Goal: Find specific page/section: Find specific page/section

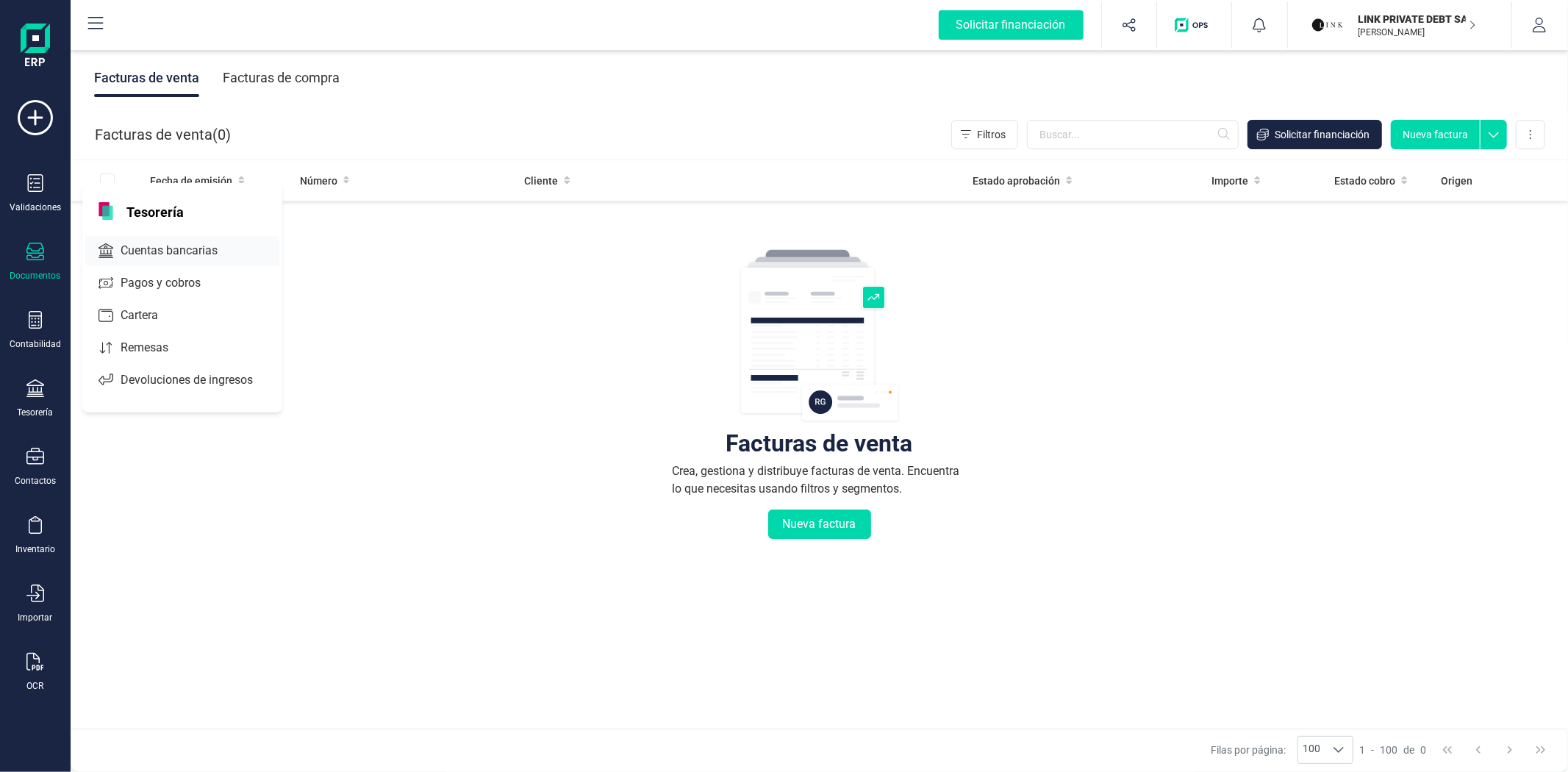
click at [164, 259] on span "Cuentas bancarias" at bounding box center [179, 251] width 130 height 17
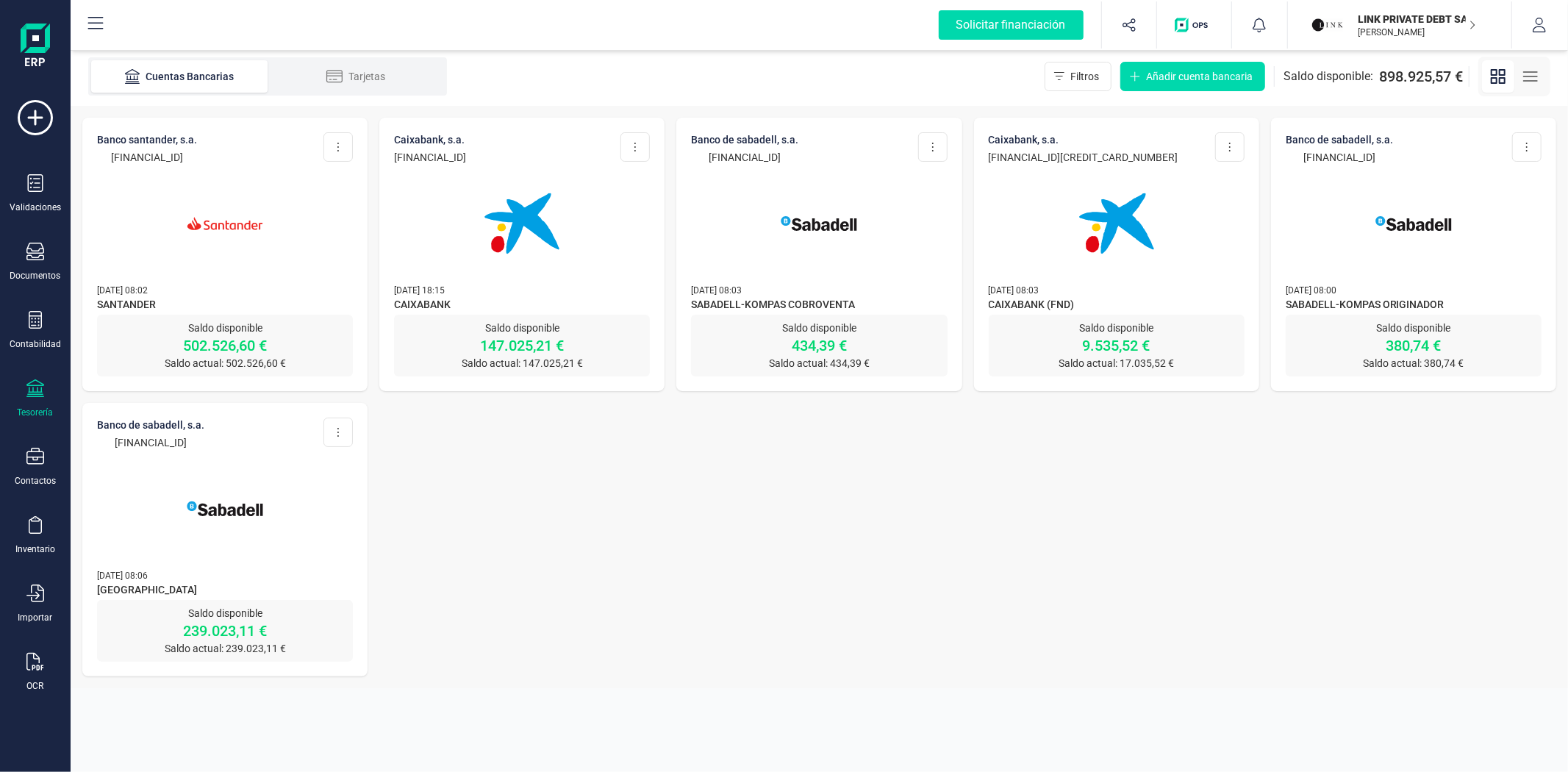
click at [319, 283] on p "[DATE] 08:02" at bounding box center [225, 289] width 256 height 14
click at [239, 344] on p "502.526,60 €" at bounding box center [225, 345] width 256 height 20
click at [483, 275] on img at bounding box center [522, 223] width 124 height 124
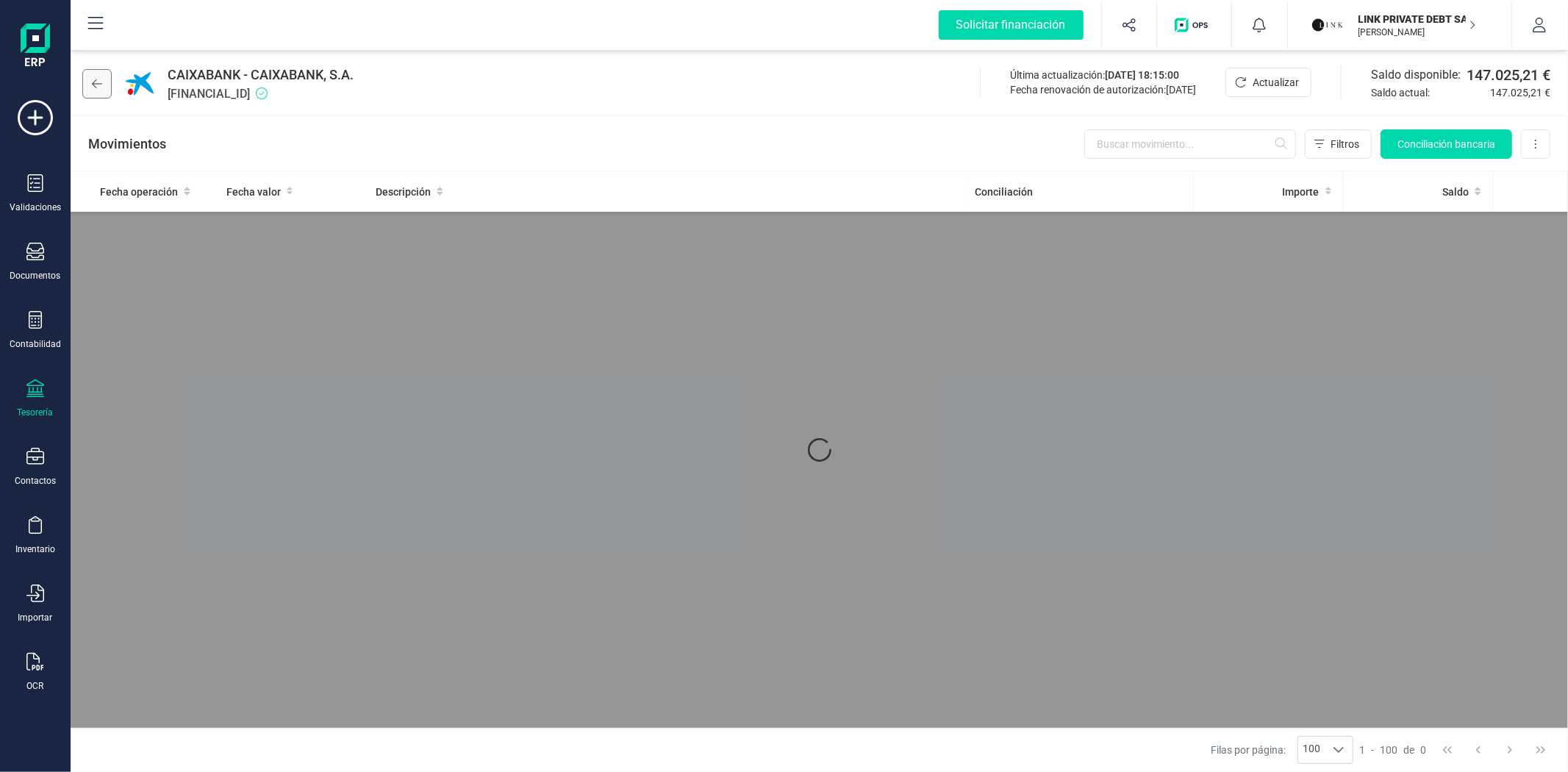
click at [94, 89] on button at bounding box center [97, 84] width 30 height 30
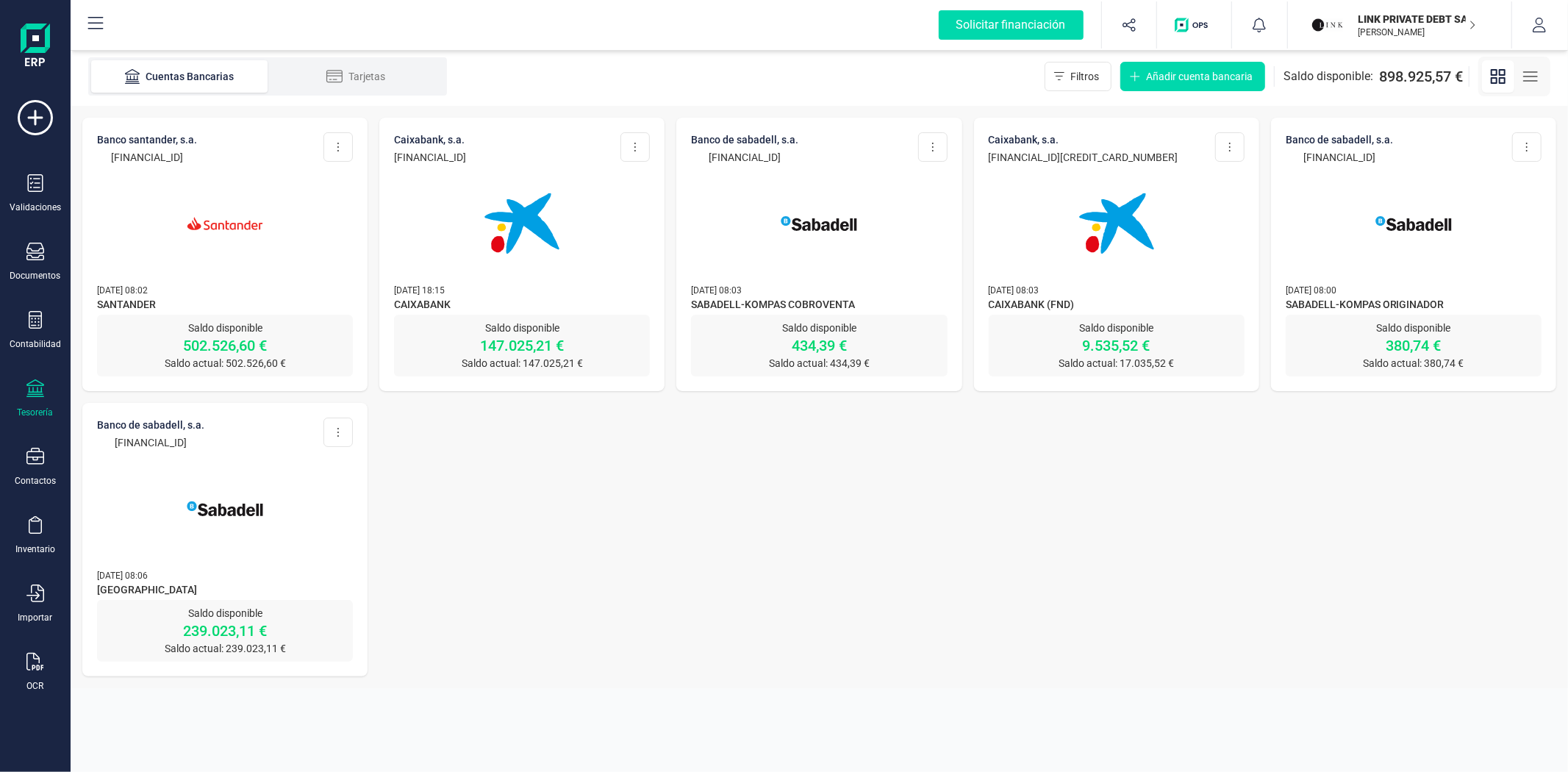
click at [206, 234] on img at bounding box center [225, 223] width 124 height 124
